Goal: Transaction & Acquisition: Download file/media

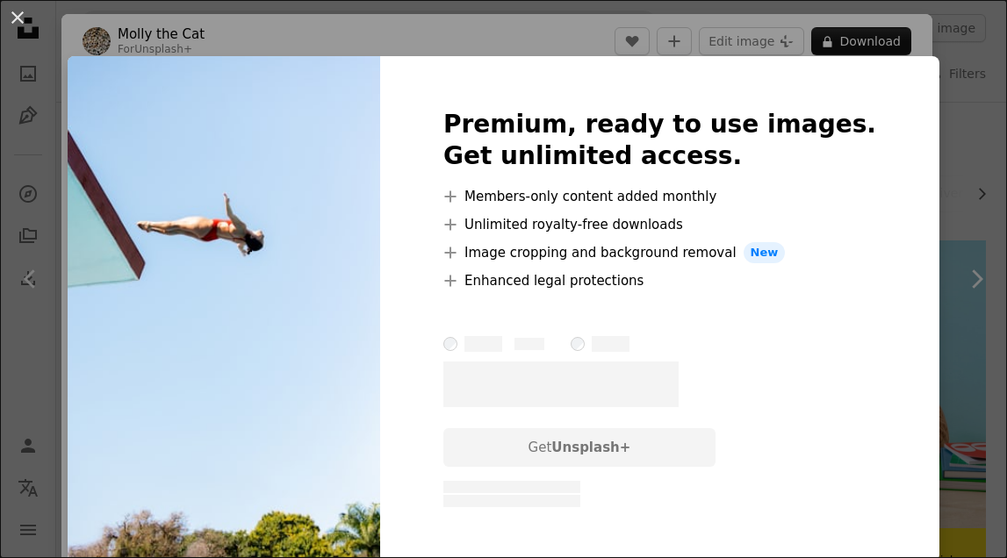
scroll to position [21831, 0]
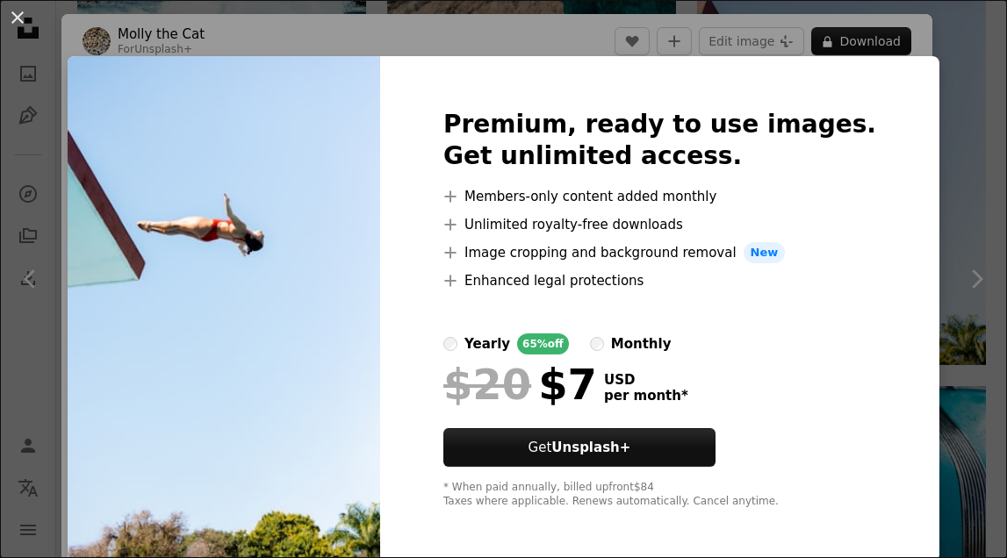
click at [29, 41] on div "An X shape Premium, ready to use images. Get unlimited access. A plus sign Memb…" at bounding box center [503, 279] width 1007 height 558
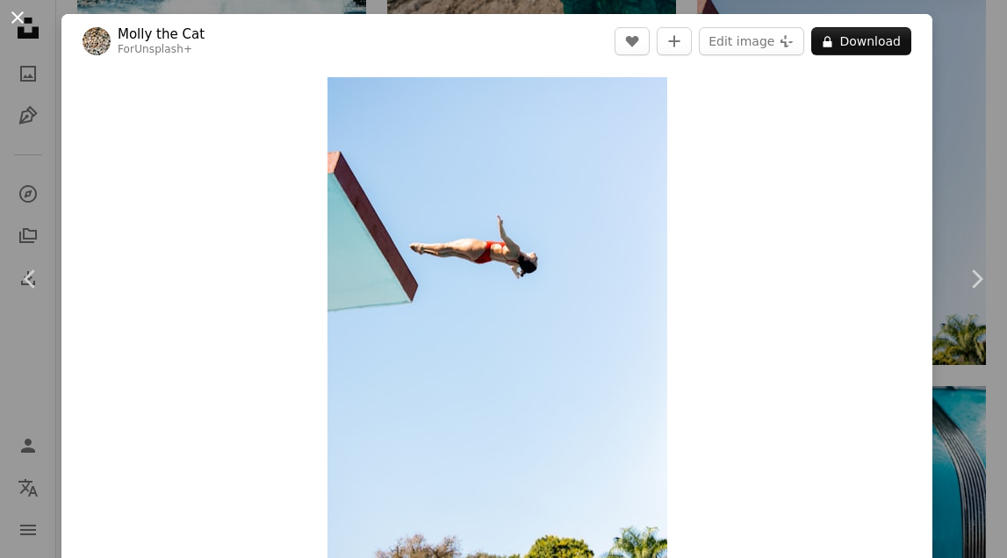
click at [20, 28] on button "An X shape" at bounding box center [17, 17] width 21 height 21
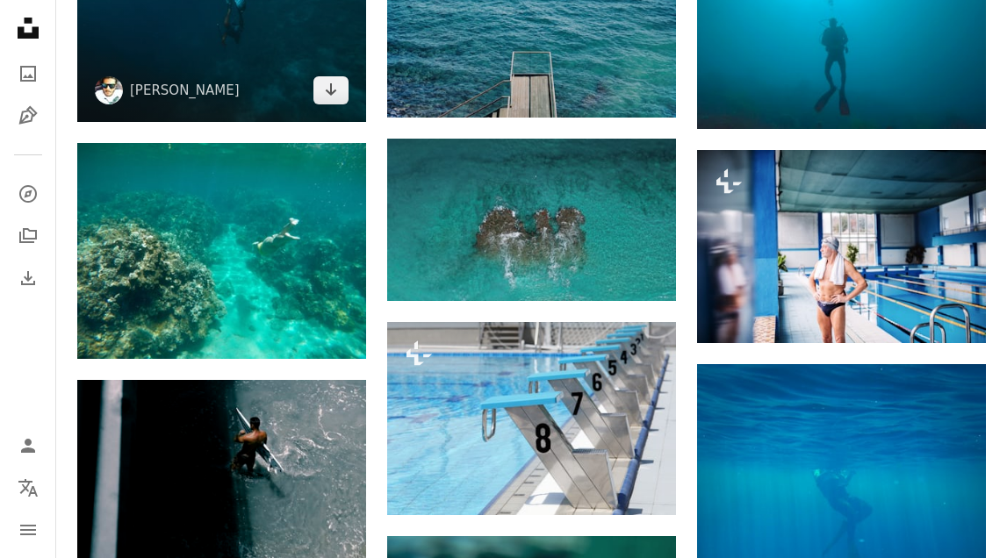
scroll to position [23701, 0]
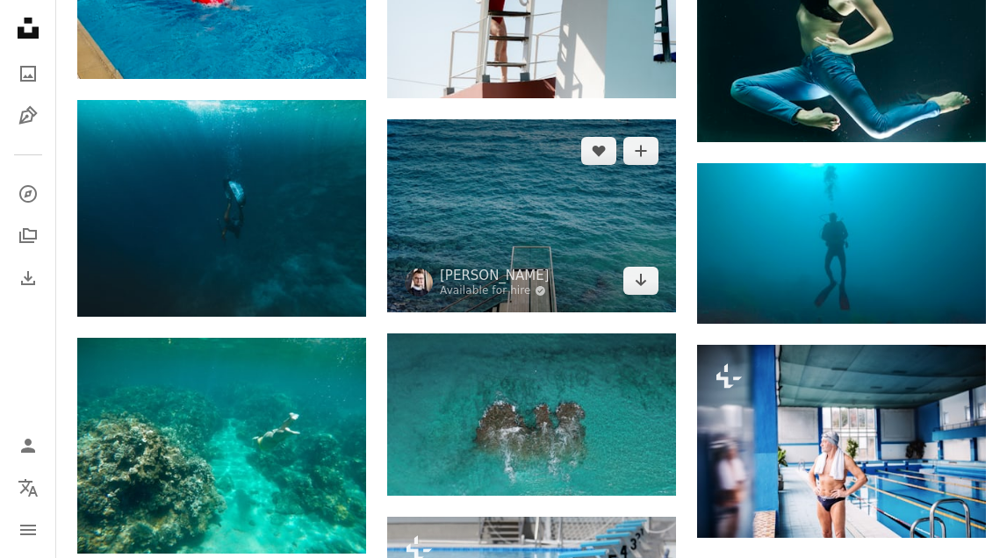
click at [506, 207] on img at bounding box center [531, 215] width 289 height 193
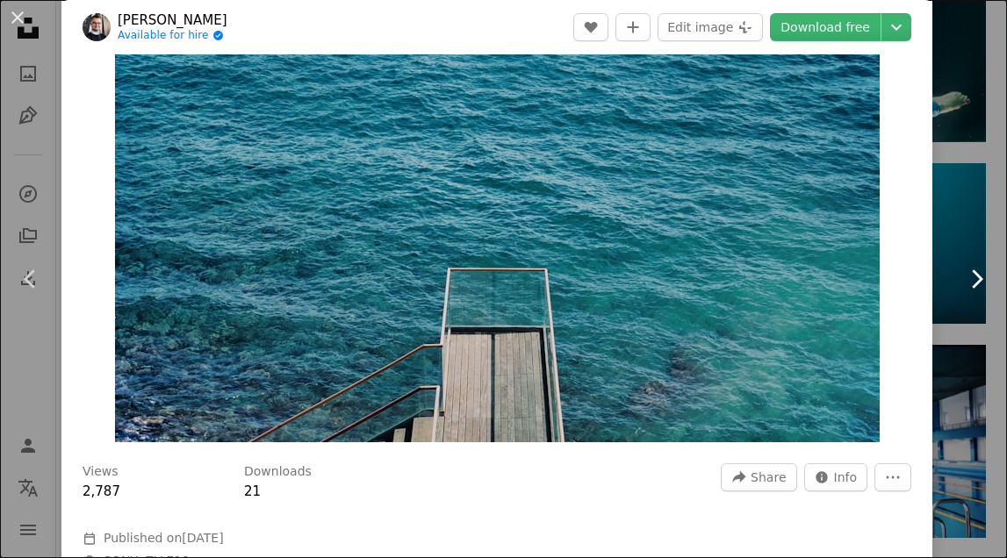
scroll to position [160, 0]
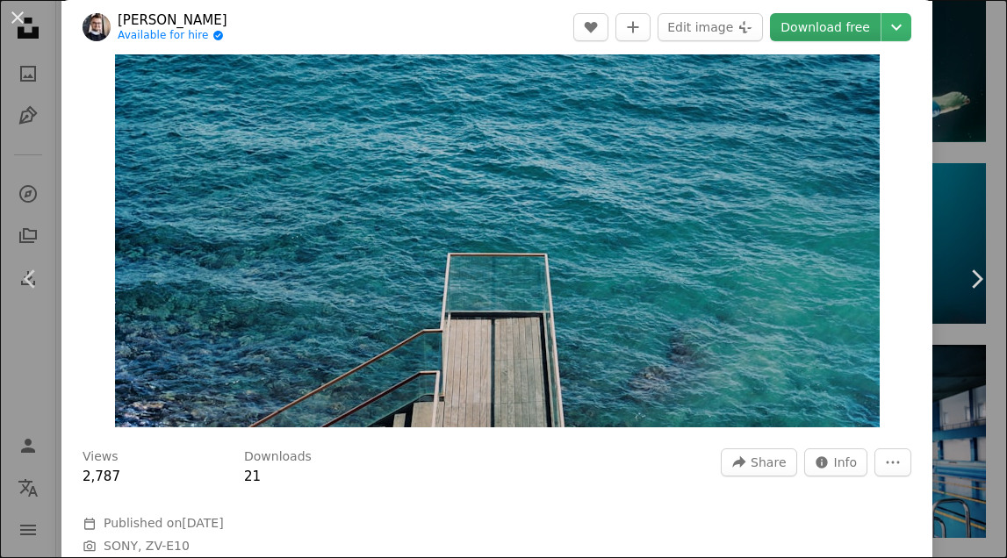
click at [845, 22] on link "Download free" at bounding box center [825, 27] width 111 height 28
